Goal: Feedback & Contribution: Submit feedback/report problem

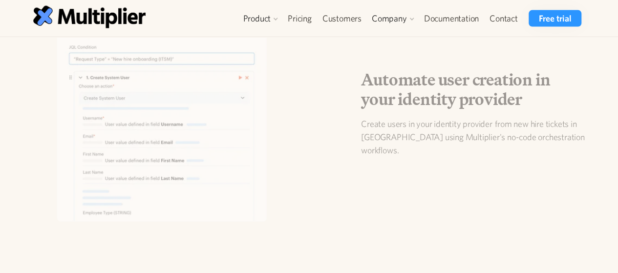
scroll to position [1360, 0]
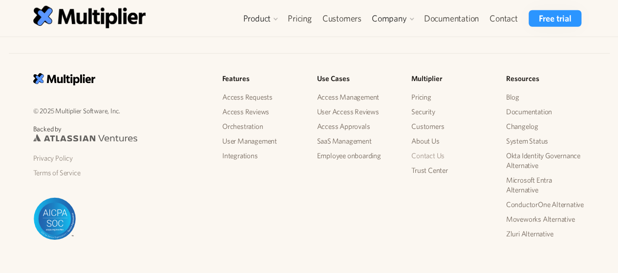
click at [441, 149] on link "Contact Us" at bounding box center [450, 156] width 79 height 15
click at [419, 134] on link "About Us" at bounding box center [450, 141] width 79 height 15
click at [46, 166] on link "Terms of Service" at bounding box center [119, 173] width 173 height 15
click at [56, 151] on link "Privacy Policy" at bounding box center [119, 158] width 173 height 15
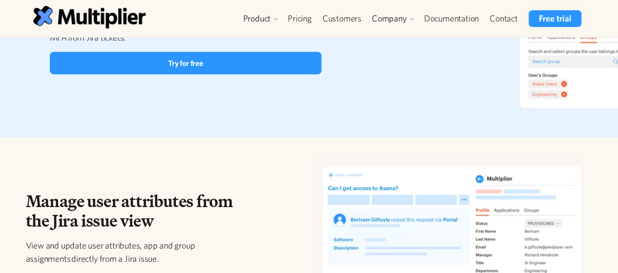
scroll to position [0, 0]
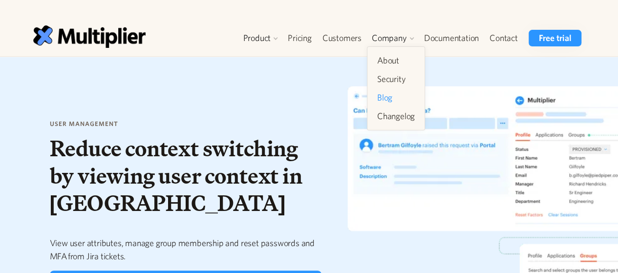
click at [405, 104] on link "Blog" at bounding box center [395, 98] width 45 height 18
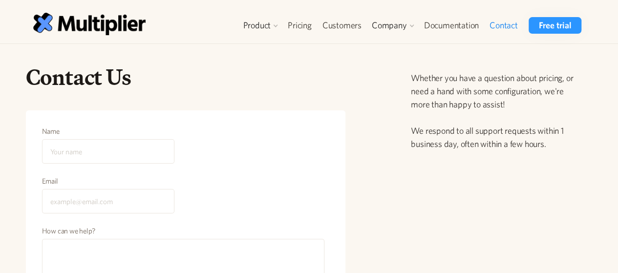
scroll to position [6, 0]
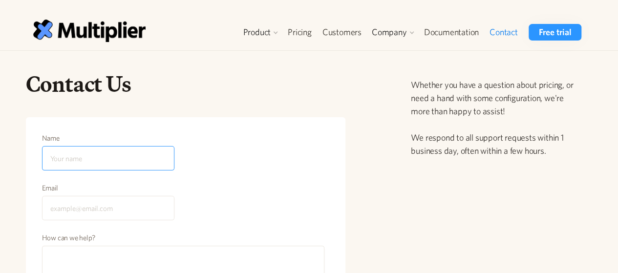
click at [134, 157] on input "Name" at bounding box center [108, 158] width 132 height 24
type input "[PERSON_NAME]"
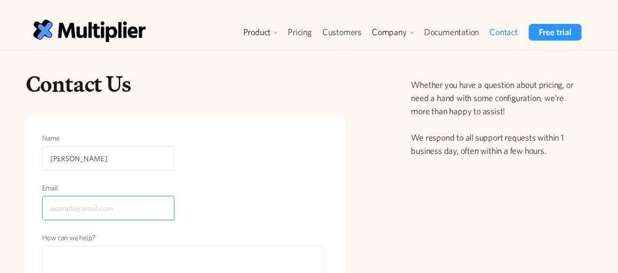
click at [92, 204] on input "Email" at bounding box center [108, 208] width 132 height 24
type input "[EMAIL_ADDRESS][DOMAIN_NAME]"
click at [238, 194] on div "Email [EMAIL_ADDRESS][DOMAIN_NAME]" at bounding box center [186, 208] width 289 height 50
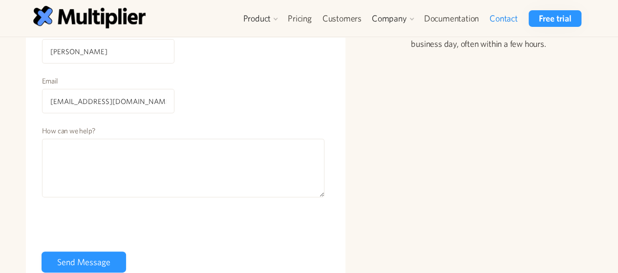
scroll to position [115, 0]
click at [581, 169] on div "Contact Us Name james thomas Email jamesthomas.14324@gmail.com How can we help?…" at bounding box center [305, 137] width 575 height 352
click at [182, 197] on div "How can we help?" at bounding box center [184, 164] width 284 height 80
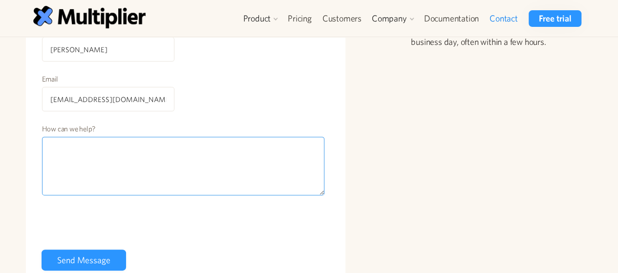
paste textarea "I am an SEO expert. I provide new high traffic sites for guest posting. I have …"
click at [209, 159] on textarea "How can we help?" at bounding box center [183, 166] width 283 height 59
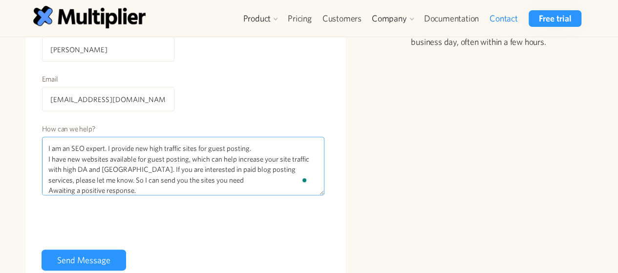
drag, startPoint x: 90, startPoint y: 176, endPoint x: 200, endPoint y: 176, distance: 109.9
click at [200, 176] on textarea "I am an SEO expert. I provide new high traffic sites for guest posting. I have …" at bounding box center [183, 166] width 283 height 59
type textarea "I am an SEO expert. I provide new high traffic sites for guest posting. I have …"
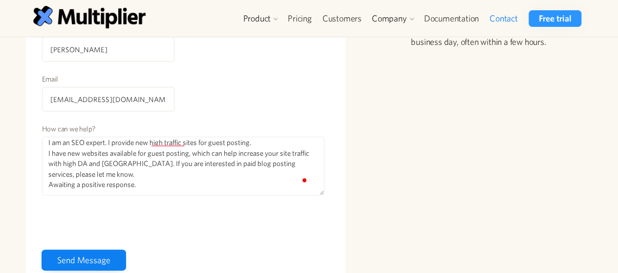
scroll to position [6, 0]
click at [108, 254] on input "Send Message" at bounding box center [84, 260] width 85 height 21
type input "Please wait..."
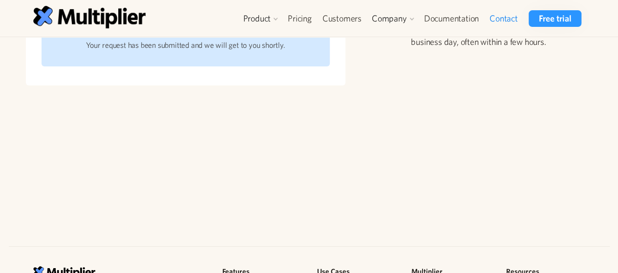
scroll to position [23, 0]
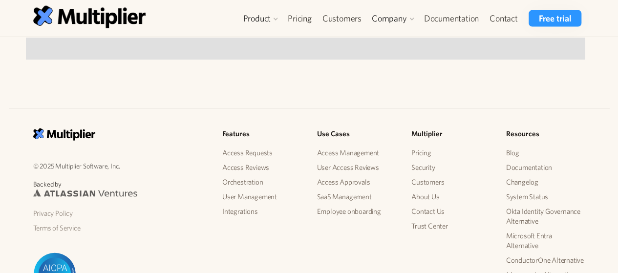
scroll to position [1164, 0]
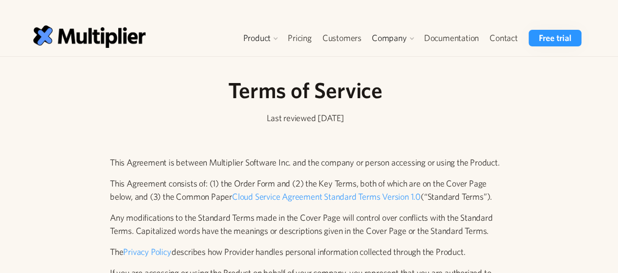
scroll to position [873, 0]
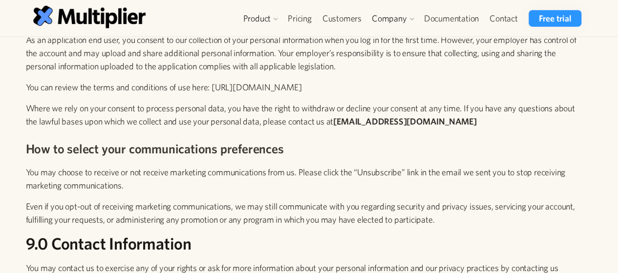
scroll to position [3400, 0]
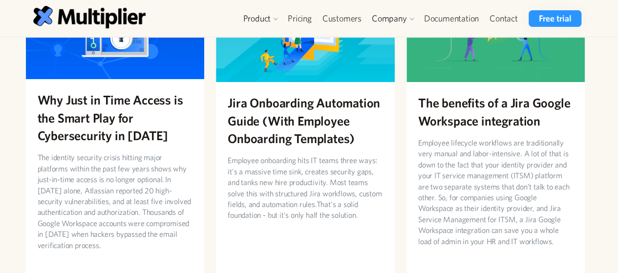
click at [111, 122] on h2 "Why Just in Time Access is the Smart Play for Cybersecurity in [DATE]" at bounding box center [115, 117] width 155 height 53
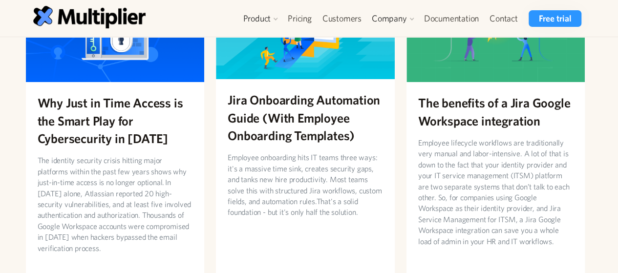
click at [336, 144] on h2 "Jira Onboarding Automation Guide (With Employee Onboarding Templates)" at bounding box center [305, 117] width 155 height 53
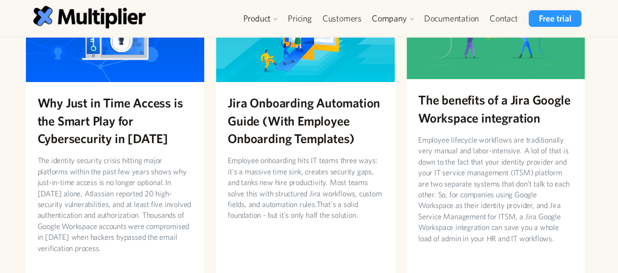
click at [485, 127] on h2 "The benefits of a Jira Google Workspace integration" at bounding box center [495, 109] width 155 height 36
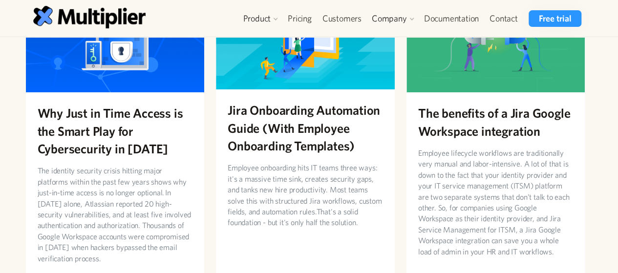
scroll to position [134, 0]
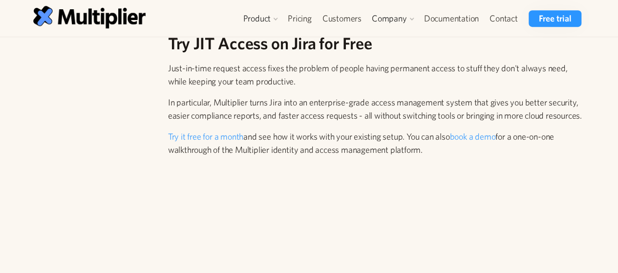
scroll to position [2738, 0]
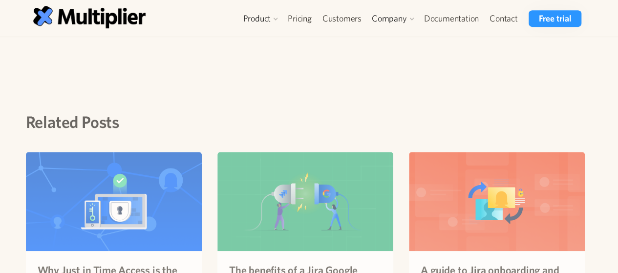
scroll to position [4394, 0]
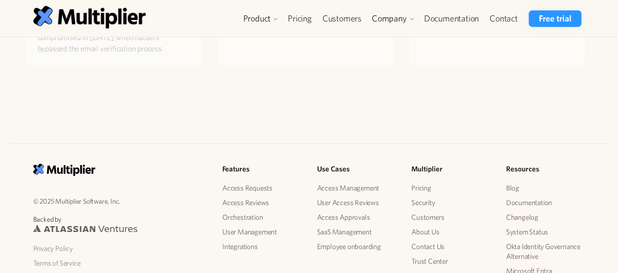
scroll to position [2273, 0]
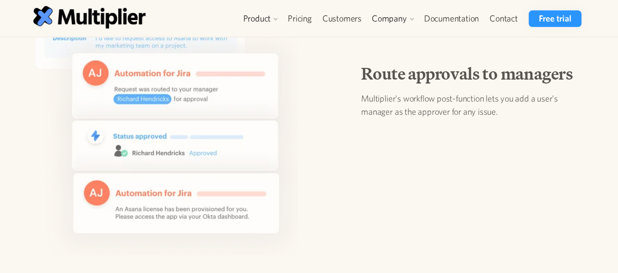
scroll to position [646, 0]
